Goal: Information Seeking & Learning: Learn about a topic

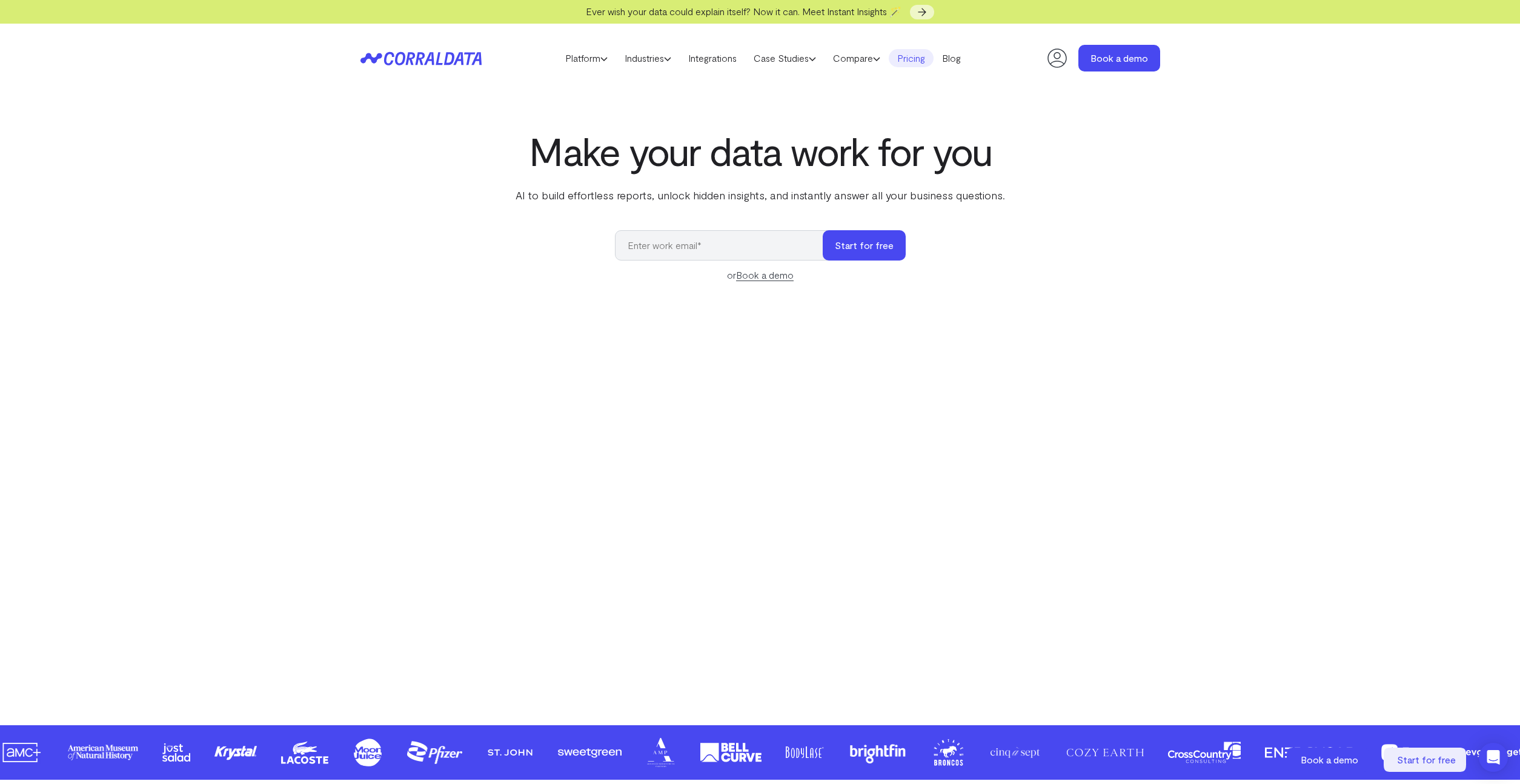
click at [926, 59] on link "Pricing" at bounding box center [911, 58] width 45 height 18
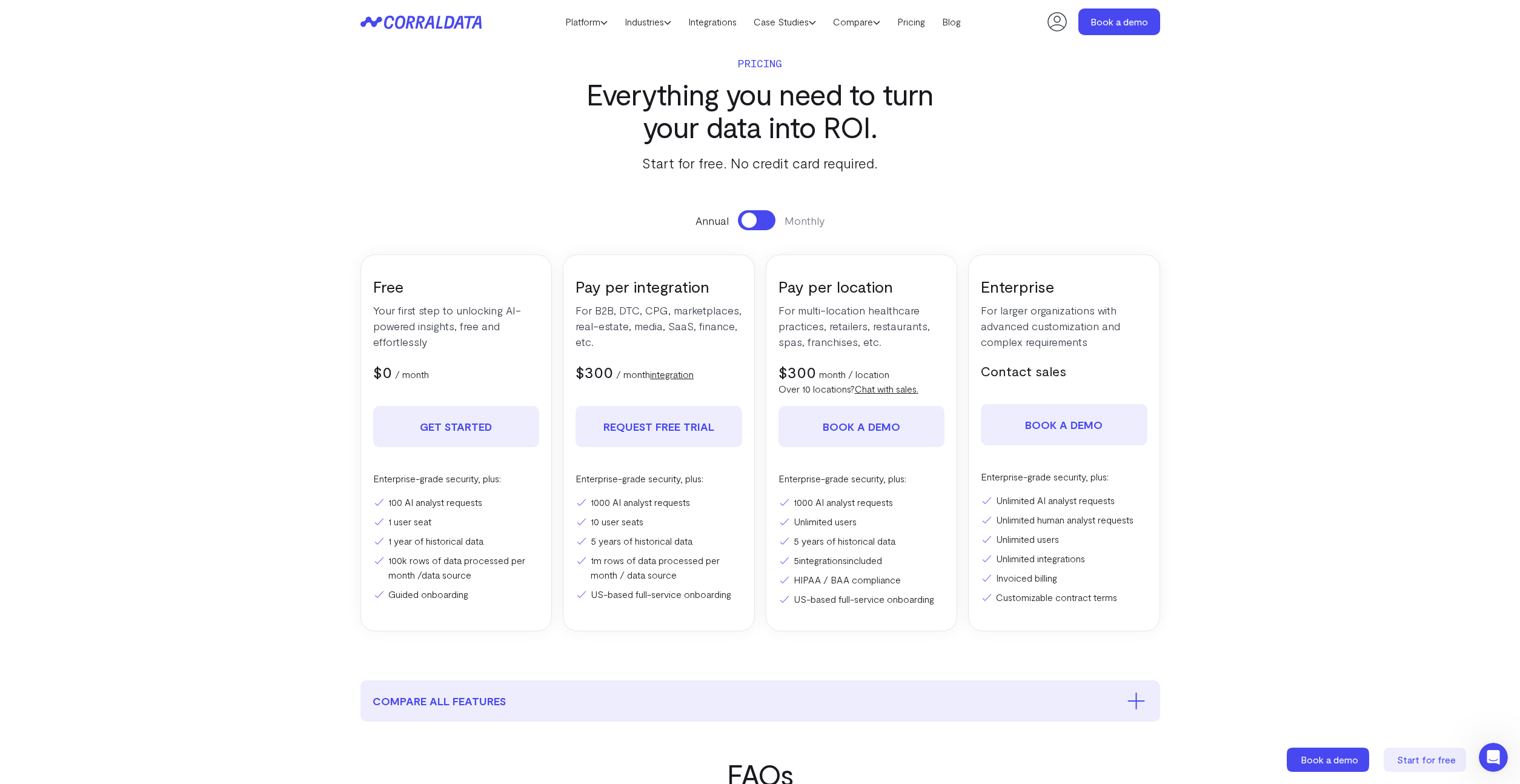
click at [437, 502] on li "100 AI analyst requests" at bounding box center [457, 501] width 166 height 14
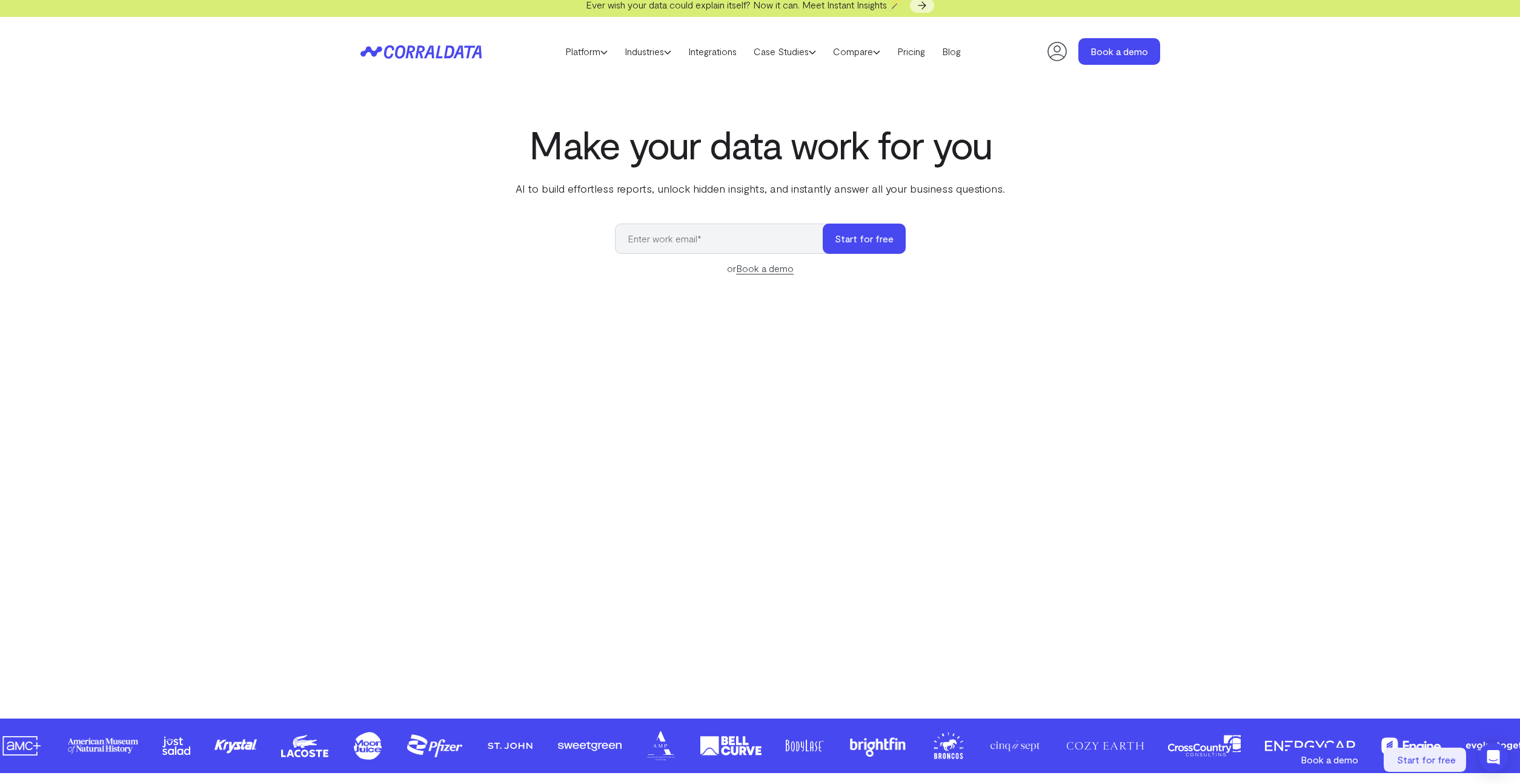
scroll to position [10, 0]
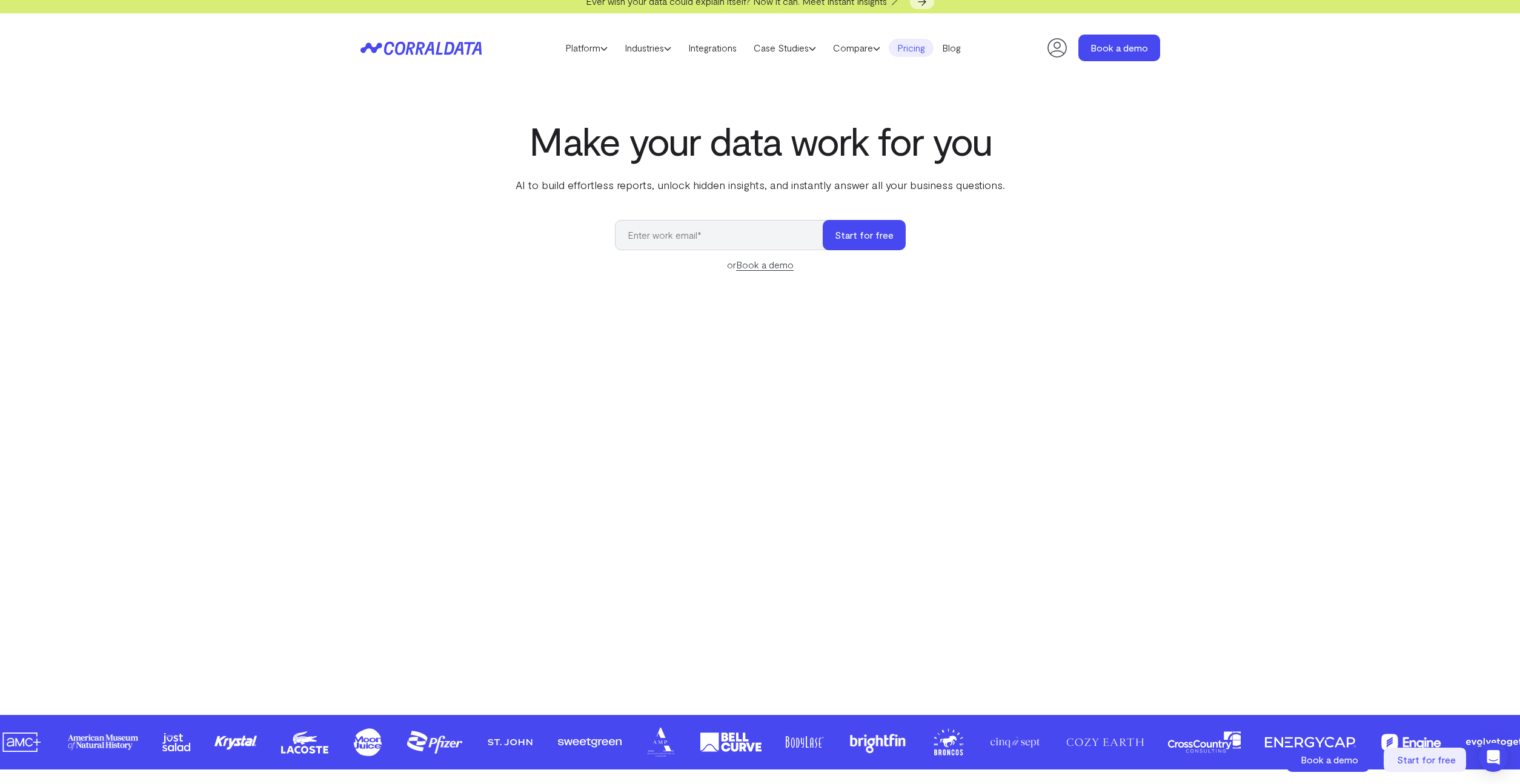
click at [922, 53] on link "Pricing" at bounding box center [911, 48] width 45 height 18
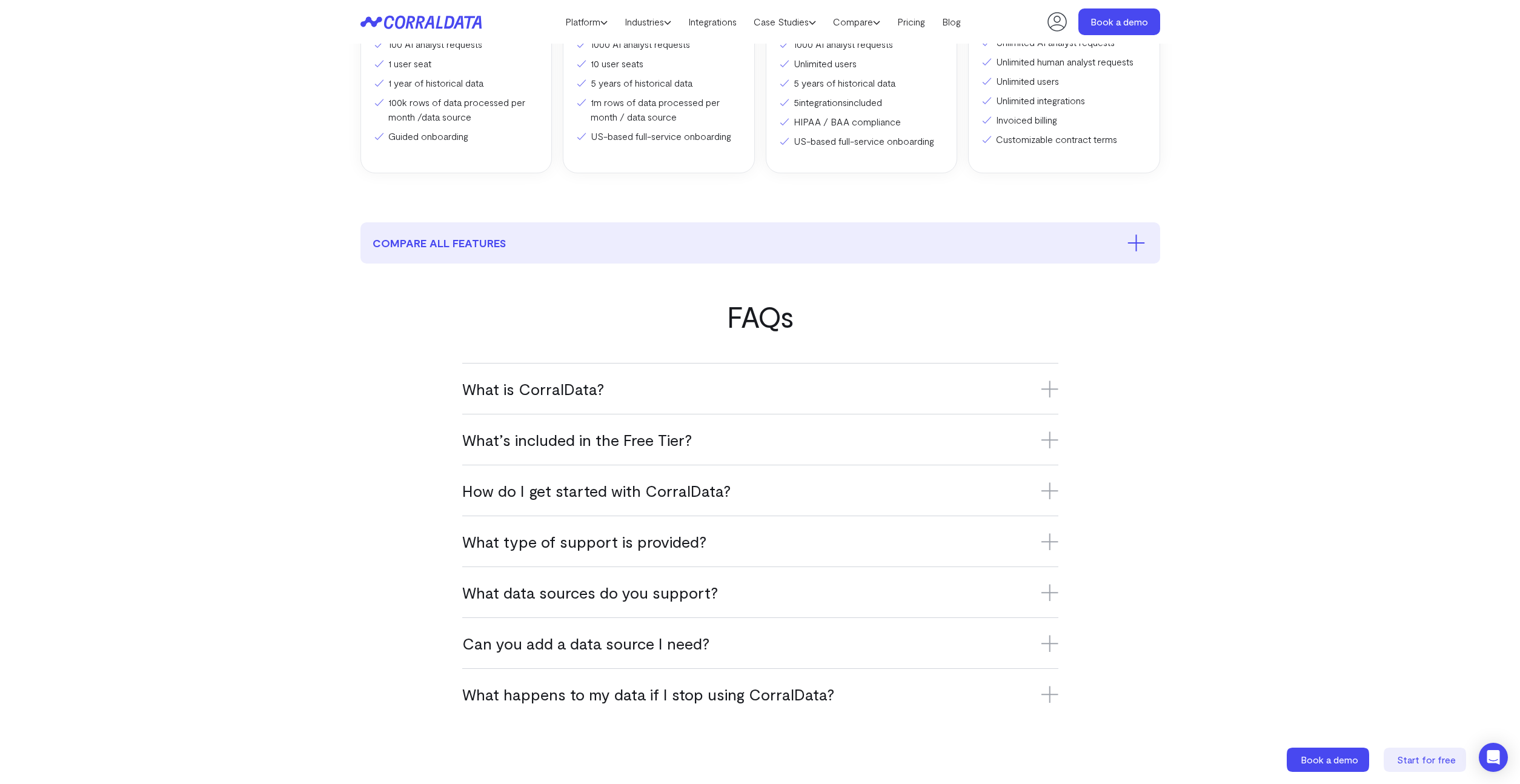
scroll to position [467, 0]
click at [566, 444] on h3 "What’s included in the Free Tier?" at bounding box center [760, 437] width 596 height 20
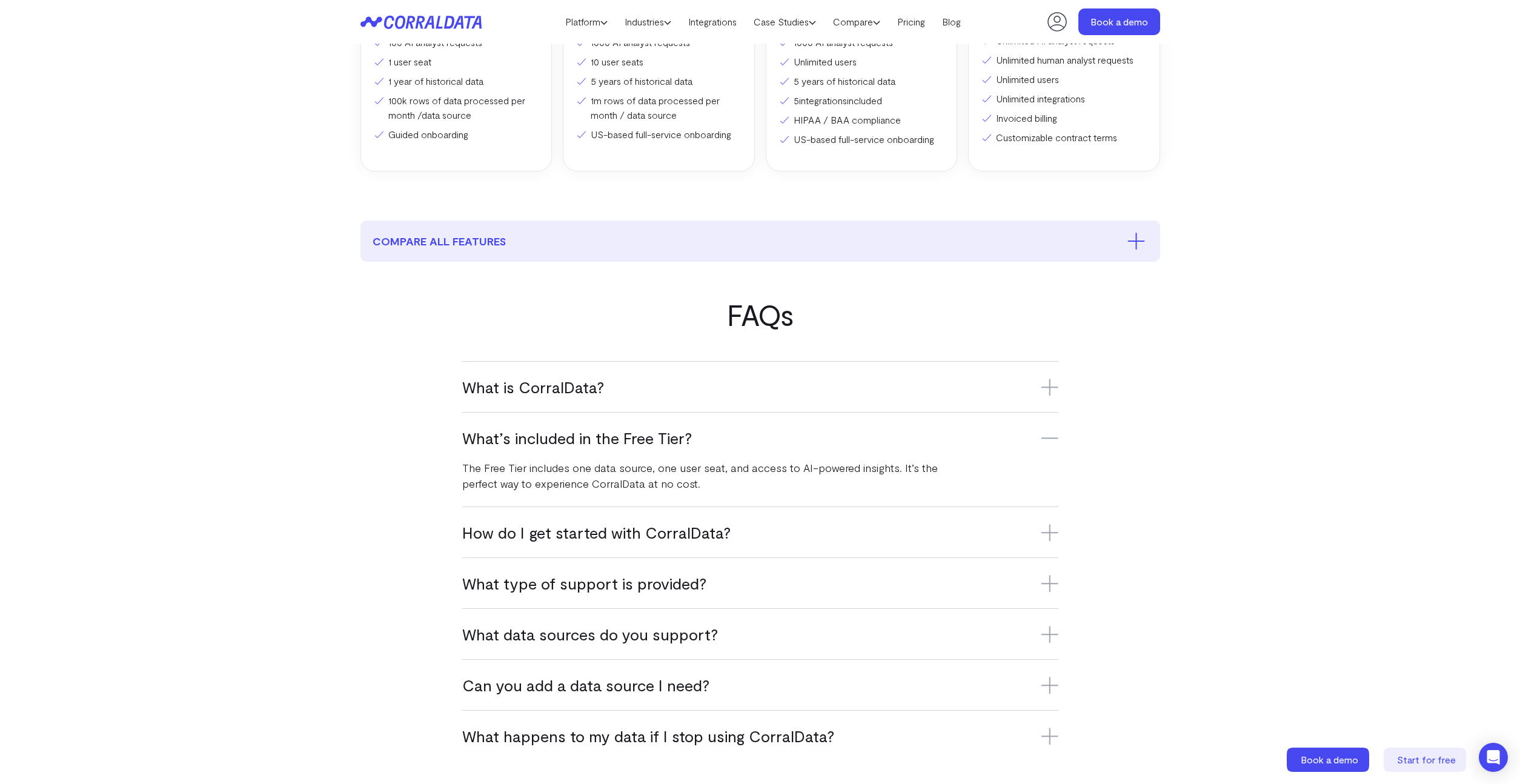
click at [566, 444] on h3 "What’s included in the Free Tier?" at bounding box center [760, 437] width 596 height 20
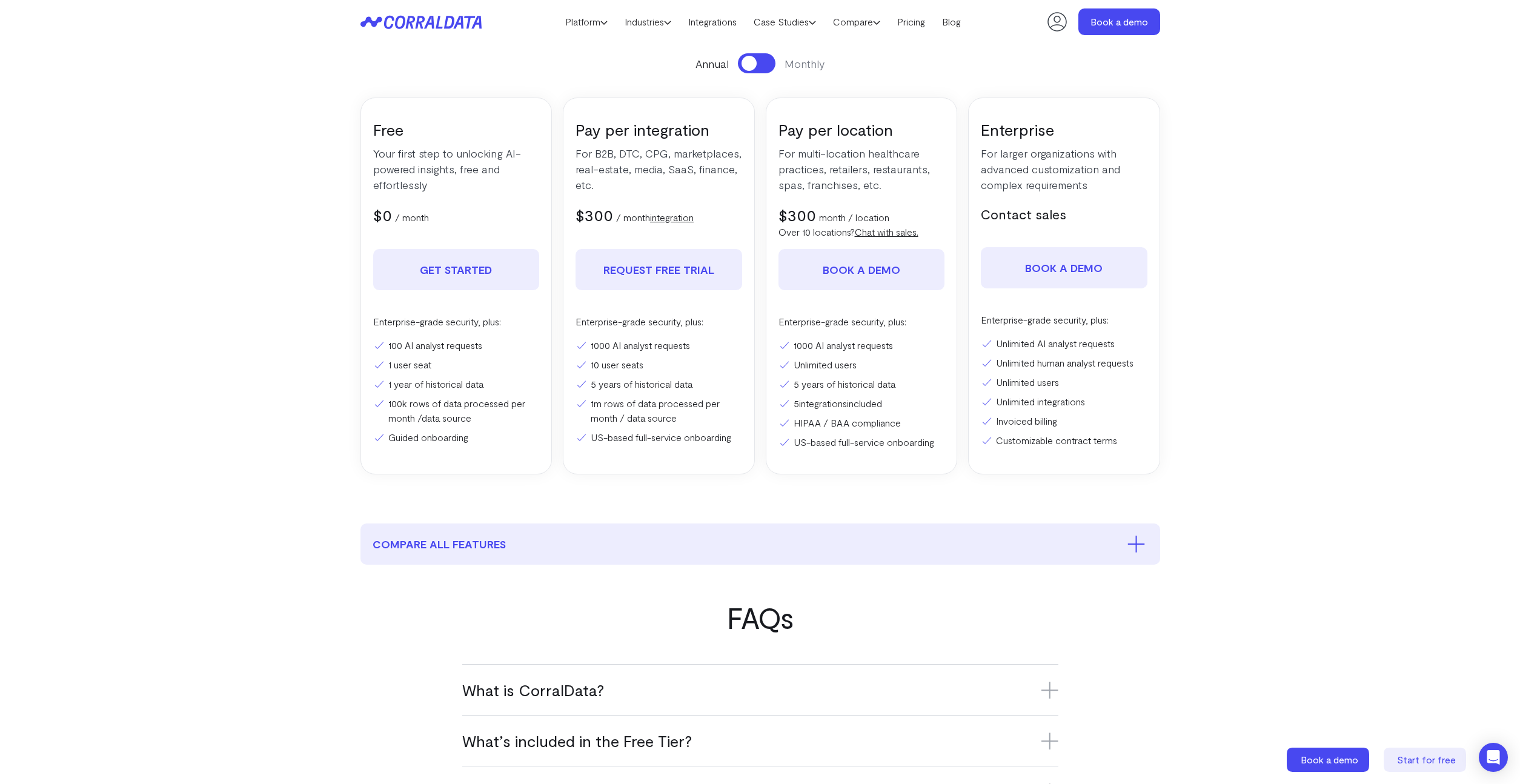
scroll to position [0, 0]
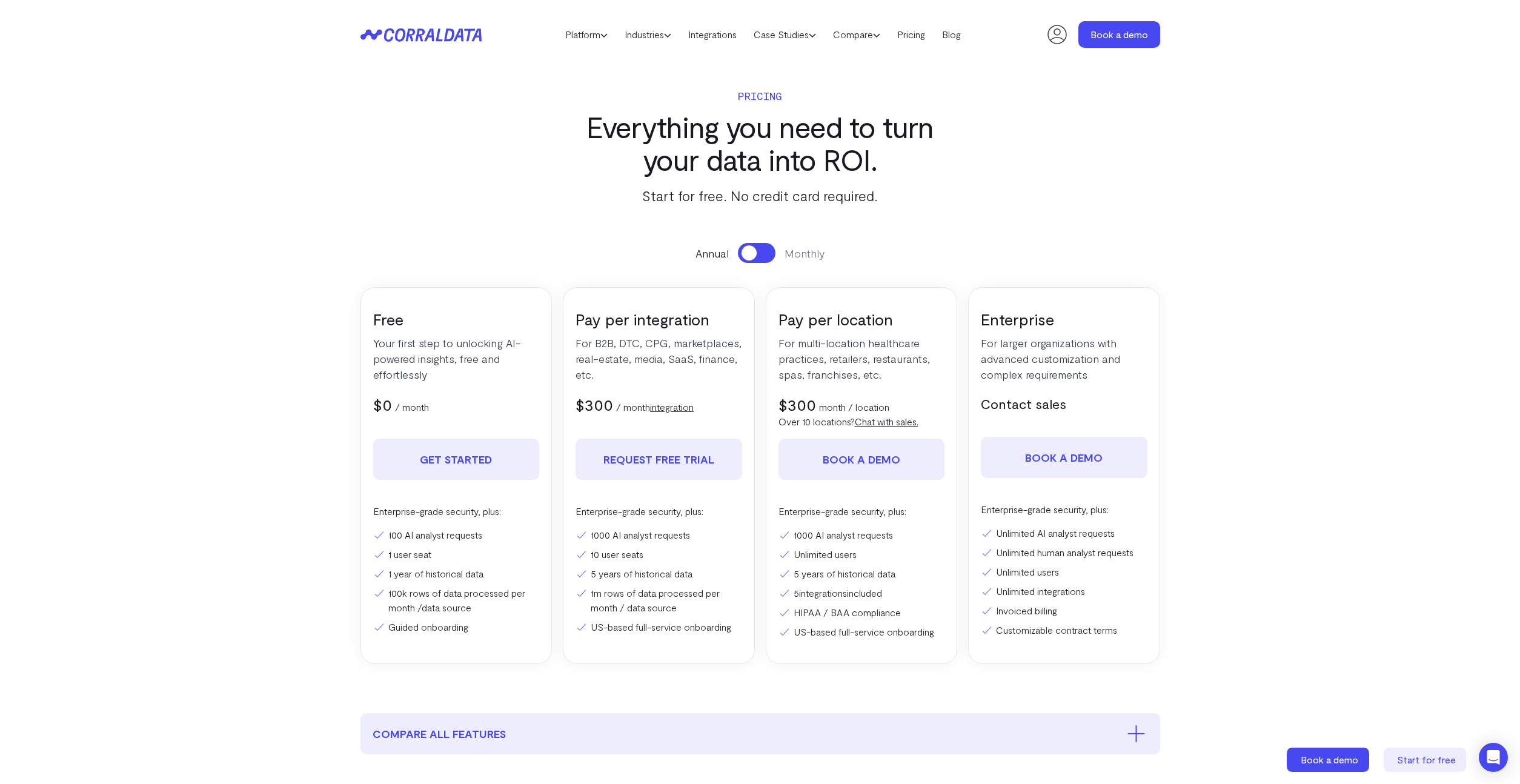
click at [410, 56] on header "Platform AI Reporting Use AI to effortlessly answer any business questions from…" at bounding box center [760, 34] width 800 height 69
click at [406, 43] on header "Platform AI Reporting Use AI to effortlessly answer any business questions from…" at bounding box center [760, 34] width 800 height 69
click at [433, 39] on icon at bounding box center [412, 34] width 58 height 13
